Goal: Task Accomplishment & Management: Use online tool/utility

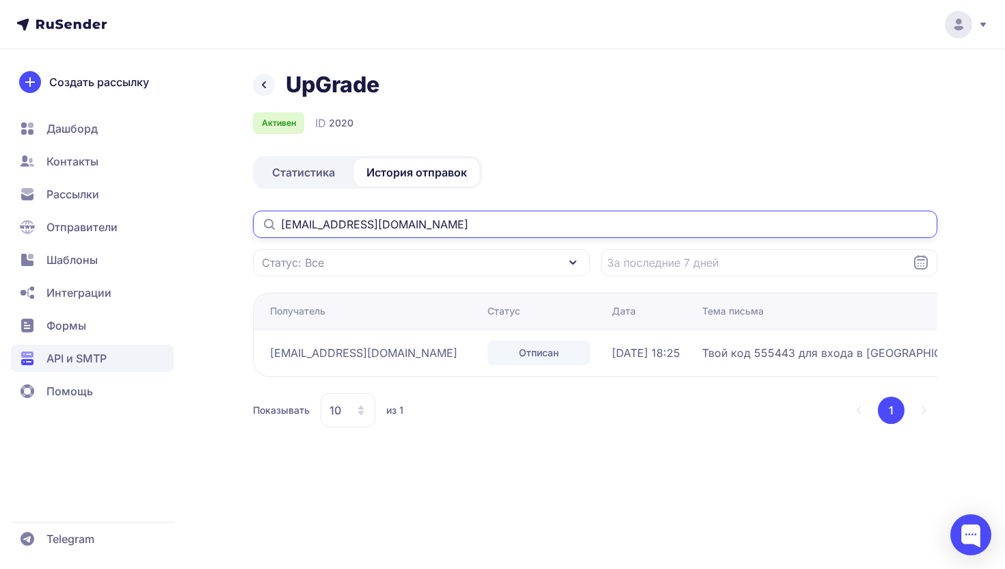
click at [400, 213] on input "alinagudima_011@mail.ru" at bounding box center [595, 224] width 685 height 27
paste input "[EMAIL_ADDRESS][DOMAIN_NAME]"
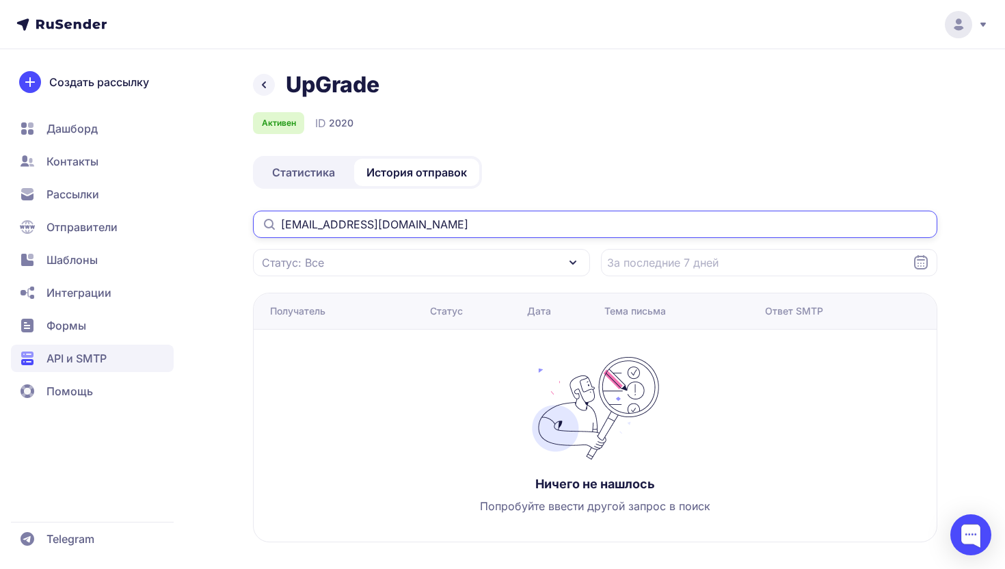
type input "[EMAIL_ADDRESS][DOMAIN_NAME]"
click at [342, 229] on input "[EMAIL_ADDRESS][DOMAIN_NAME]" at bounding box center [595, 224] width 685 height 27
paste input "text"
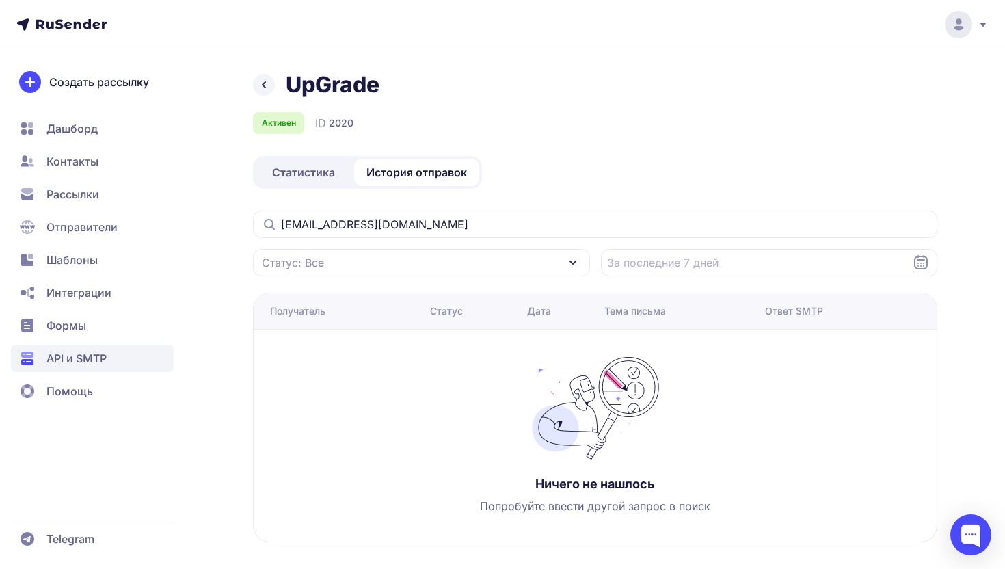
click at [925, 259] on icon at bounding box center [921, 262] width 16 height 16
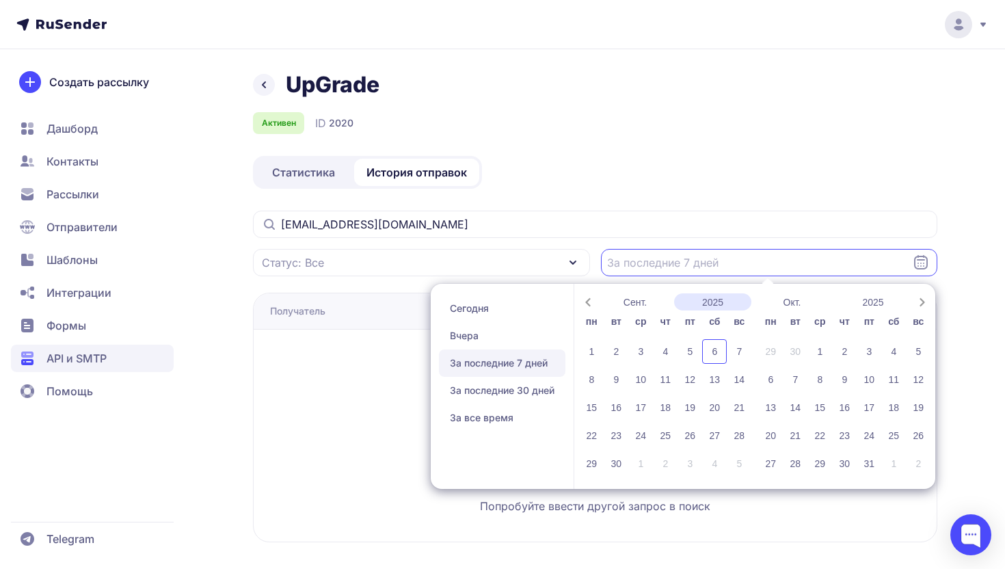
click at [710, 302] on button "2025" at bounding box center [713, 301] width 78 height 17
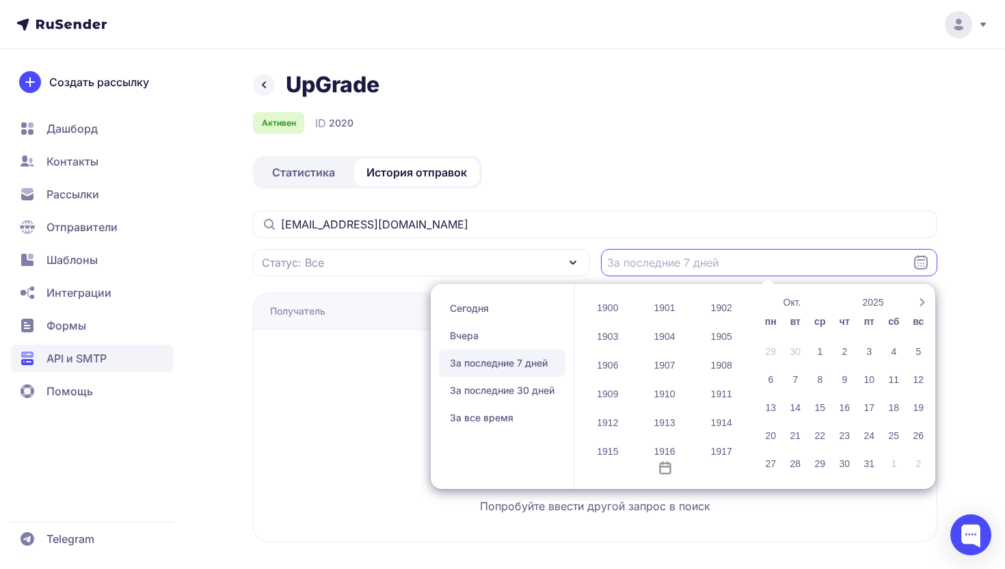
scroll to position [1116, 0]
click at [689, 523] on div "Ничего не нашлось Попробуйте ввести другой запрос в поиск" at bounding box center [595, 436] width 683 height 212
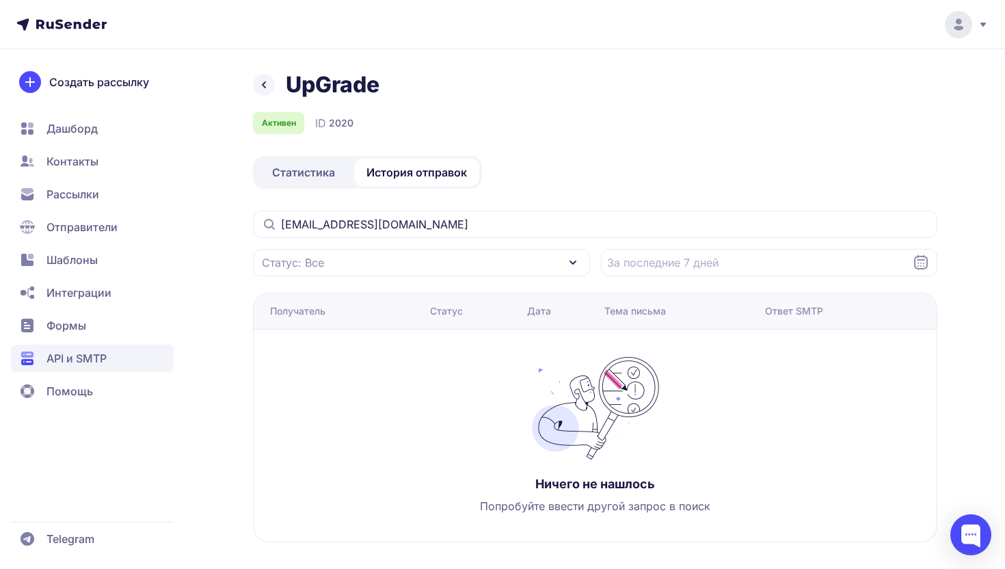
click at [287, 309] on div "Получатель" at bounding box center [297, 311] width 55 height 14
click at [343, 263] on div "Статус: Все" at bounding box center [421, 262] width 337 height 27
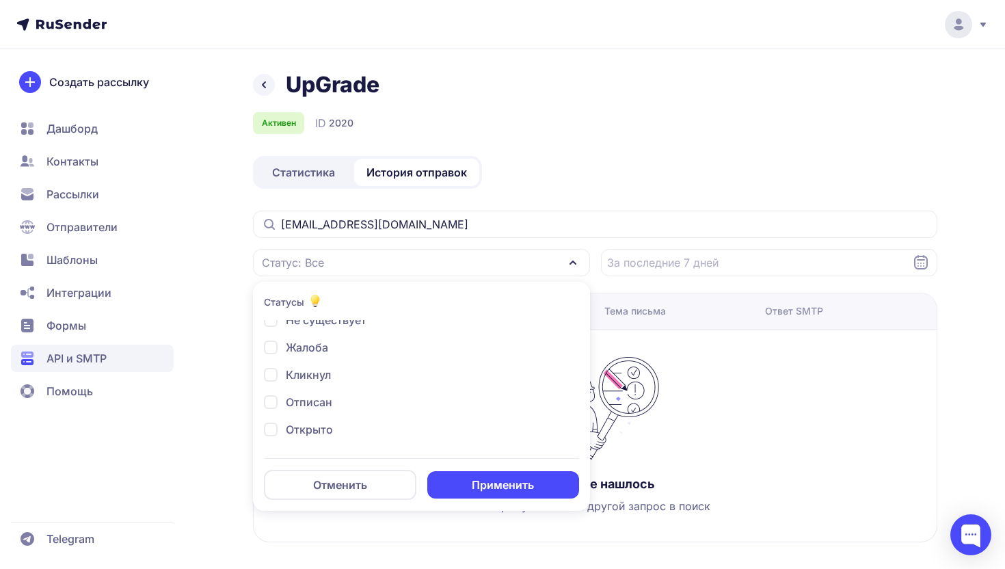
scroll to position [105, 0]
click at [377, 485] on button "Отменить" at bounding box center [340, 485] width 153 height 30
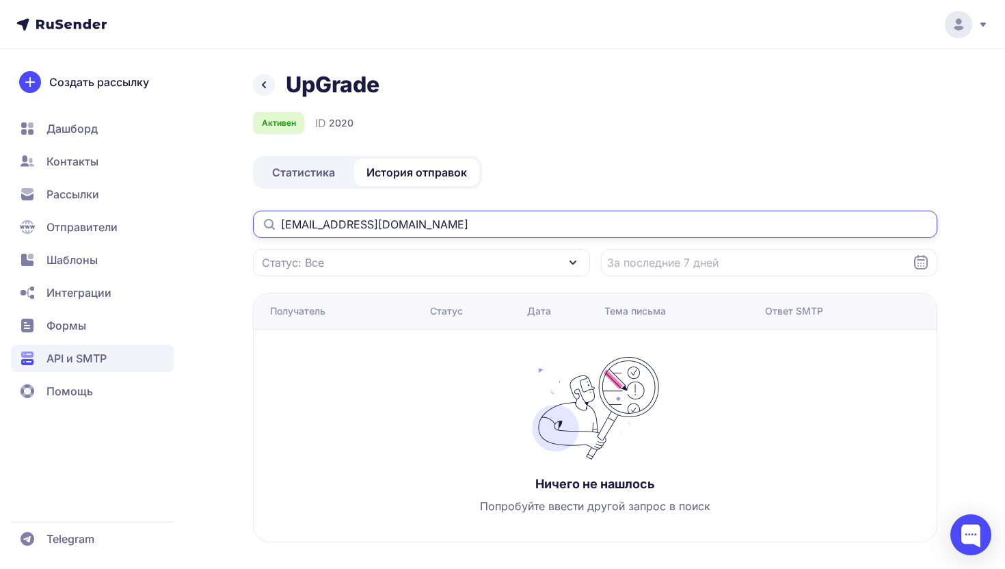
click at [347, 221] on input "[EMAIL_ADDRESS][DOMAIN_NAME]" at bounding box center [595, 224] width 685 height 27
paste input "[EMAIL_ADDRESS][DOMAIN_NAME]"
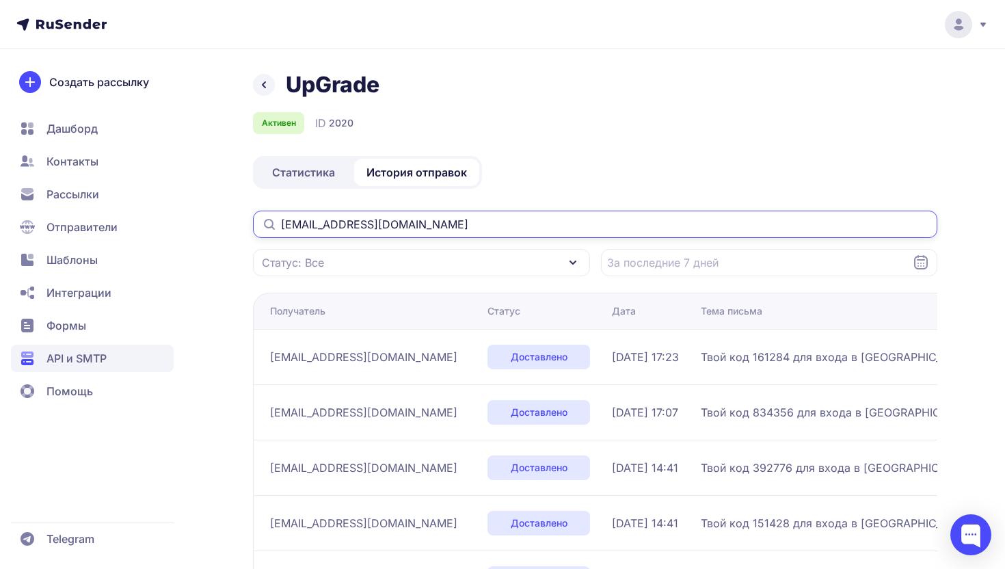
type input "[EMAIL_ADDRESS][DOMAIN_NAME]"
